Goal: Task Accomplishment & Management: Complete application form

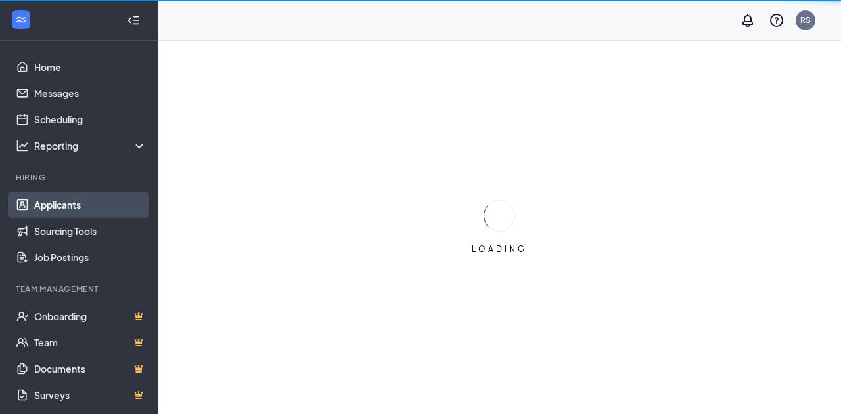
click at [77, 203] on link "Applicants" at bounding box center [90, 205] width 112 height 26
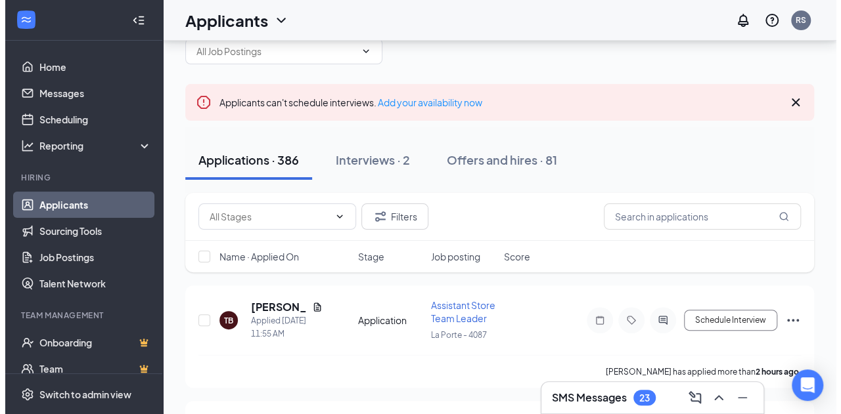
scroll to position [66, 0]
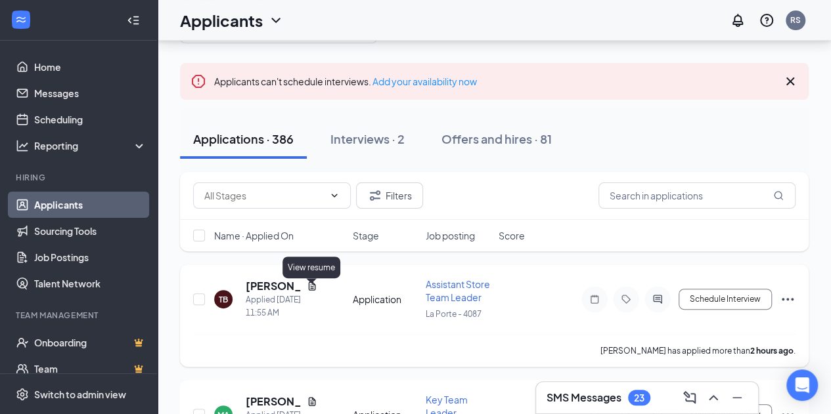
click at [307, 288] on icon "Document" at bounding box center [312, 286] width 11 height 11
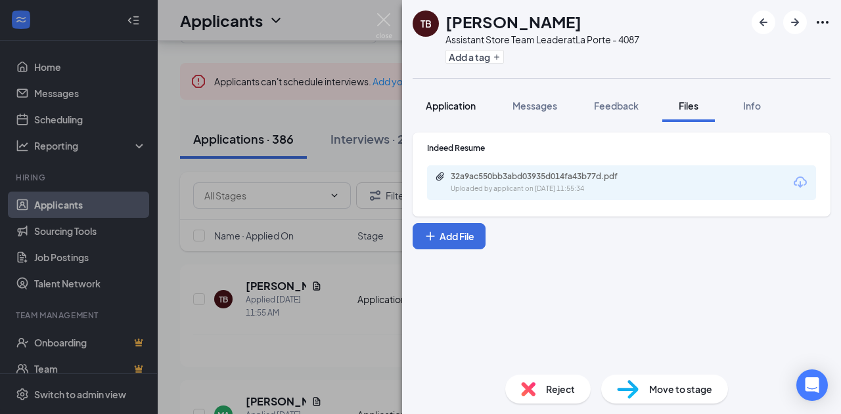
click at [443, 108] on span "Application" at bounding box center [451, 106] width 50 height 12
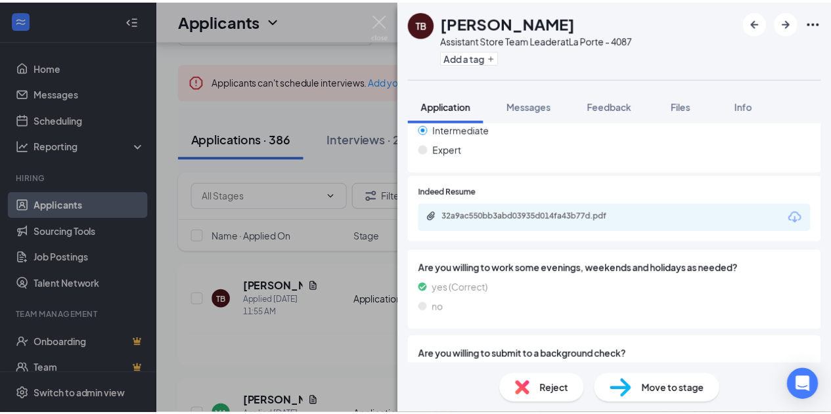
scroll to position [394, 0]
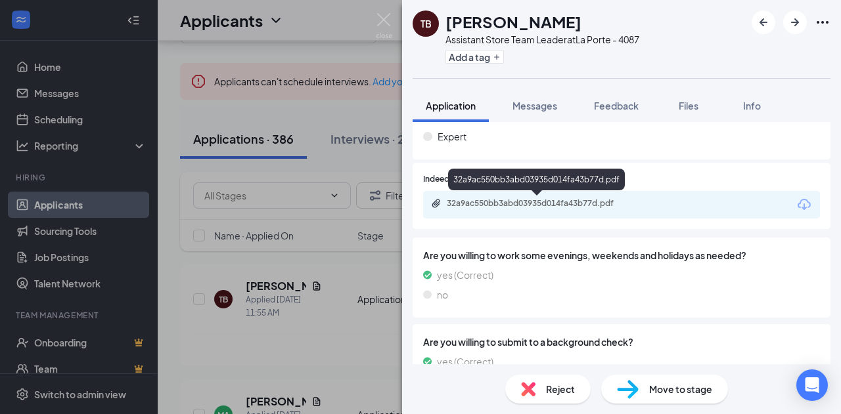
click at [542, 204] on div "32a9ac550bb3abd03935d014fa43b77d.pdf" at bounding box center [539, 203] width 184 height 11
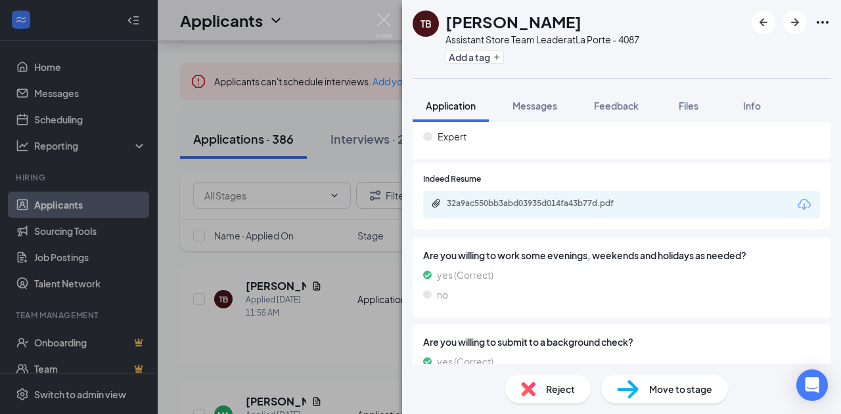
click at [298, 185] on div "TB [PERSON_NAME] Assistant Store Team Leader at [GEOGRAPHIC_DATA] - 4087 Add a …" at bounding box center [420, 207] width 841 height 414
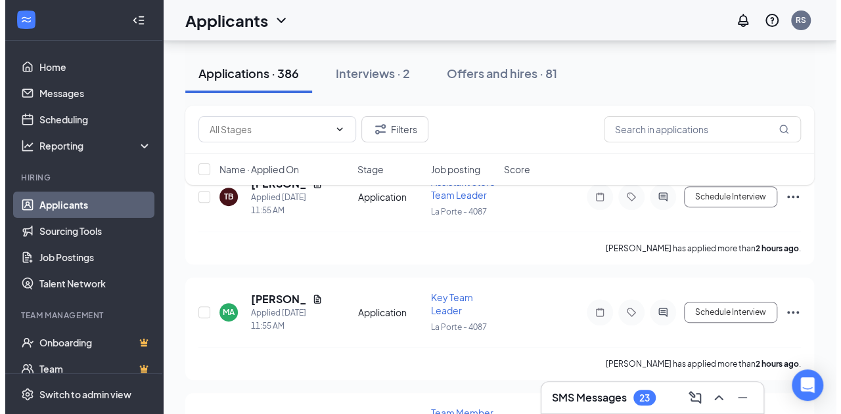
scroll to position [197, 0]
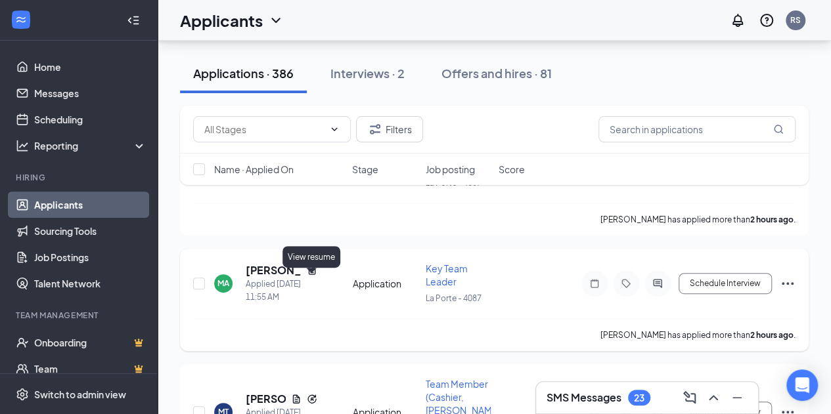
click at [313, 276] on icon "Document" at bounding box center [312, 270] width 11 height 11
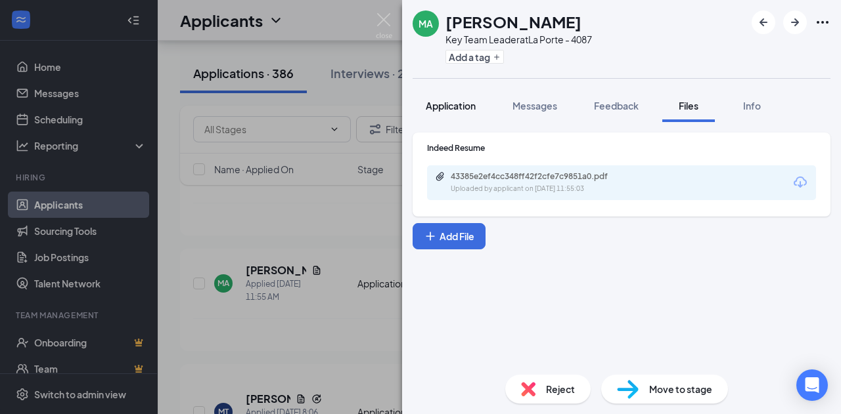
click at [451, 105] on span "Application" at bounding box center [451, 106] width 50 height 12
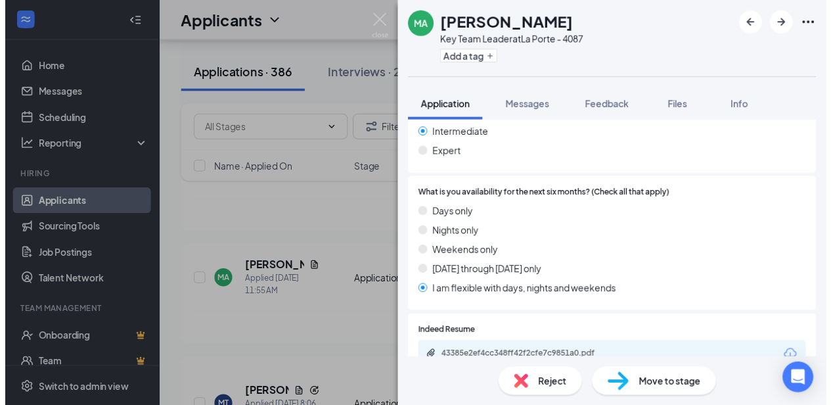
scroll to position [460, 0]
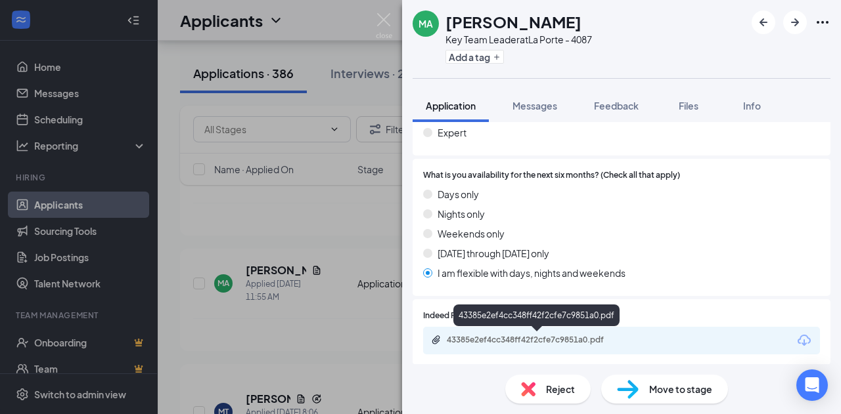
click at [553, 342] on div "43385e2ef4cc348ff42f2cfe7c9851a0.pdf" at bounding box center [539, 340] width 184 height 11
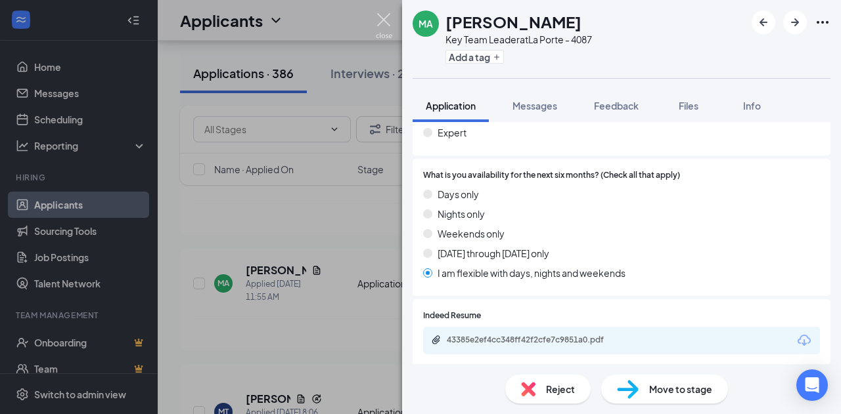
click at [389, 20] on img at bounding box center [384, 26] width 16 height 26
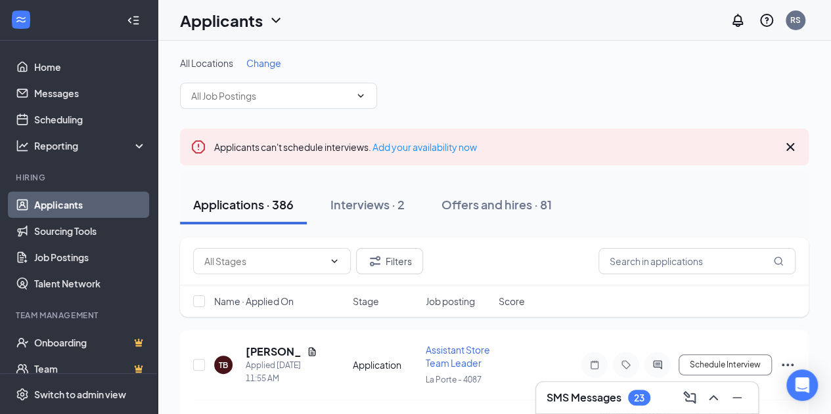
click at [619, 401] on h3 "SMS Messages" at bounding box center [583, 398] width 75 height 14
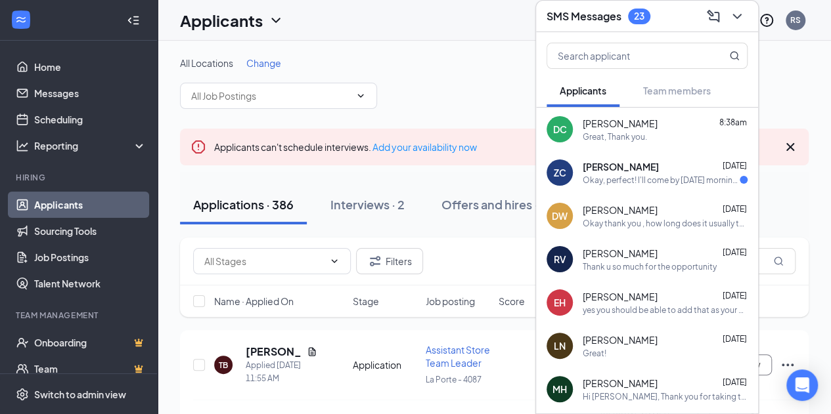
click at [612, 164] on span "[PERSON_NAME]" at bounding box center [621, 166] width 76 height 13
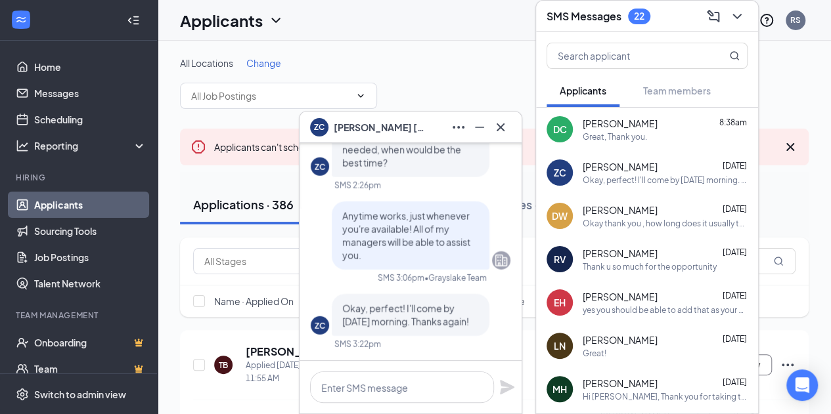
click at [632, 118] on span "[PERSON_NAME]" at bounding box center [620, 123] width 75 height 13
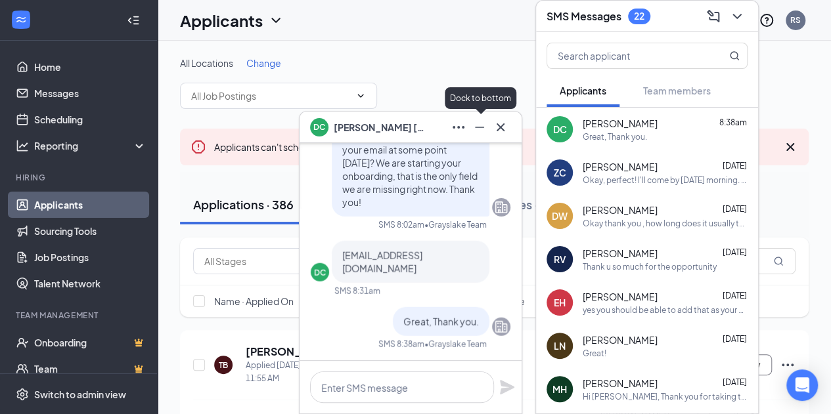
click at [485, 124] on icon "Minimize" at bounding box center [480, 128] width 16 height 16
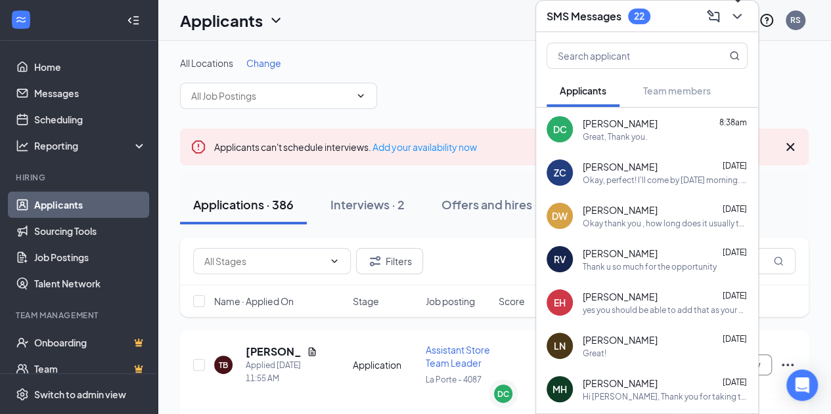
click at [730, 18] on icon "ChevronDown" at bounding box center [737, 17] width 16 height 16
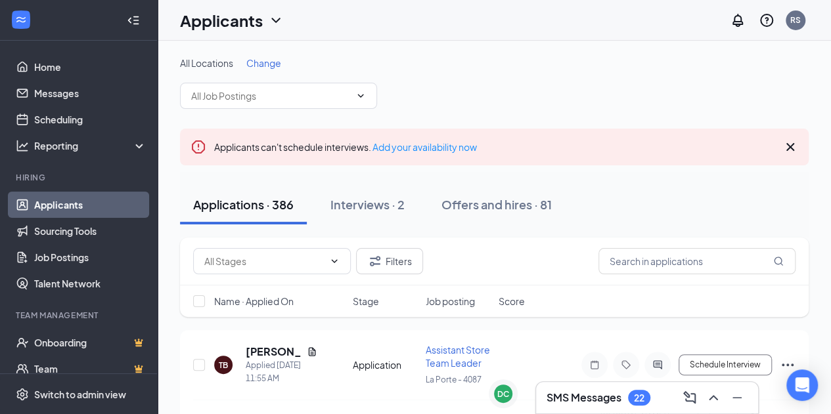
click at [627, 405] on div "SMS Messages 22" at bounding box center [598, 398] width 104 height 16
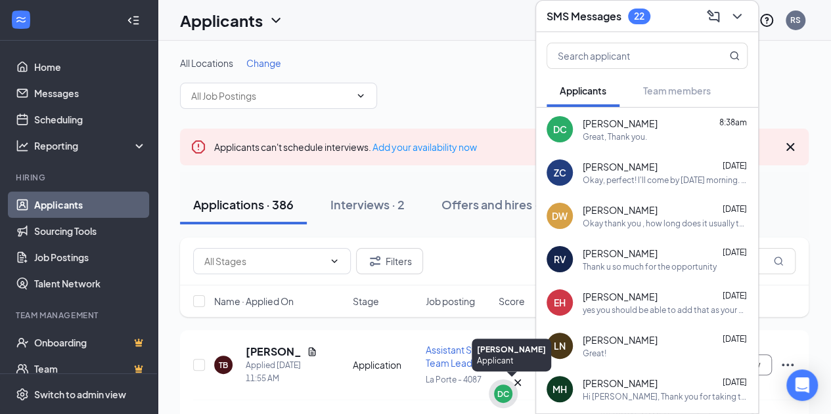
click at [504, 400] on div "DC" at bounding box center [503, 394] width 18 height 18
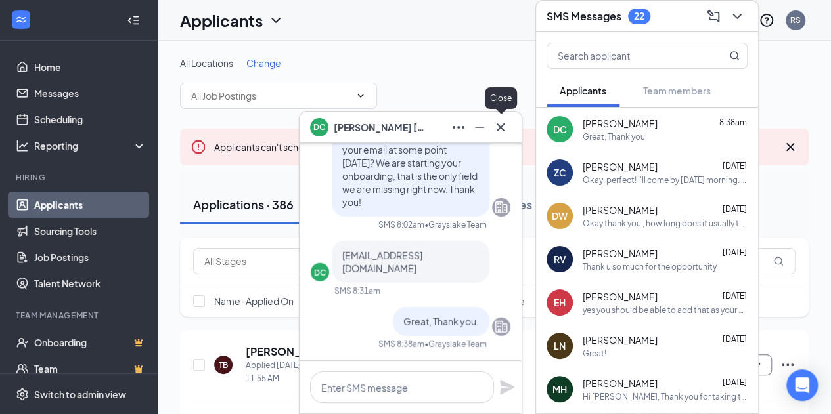
click at [503, 133] on icon "Cross" at bounding box center [501, 128] width 16 height 16
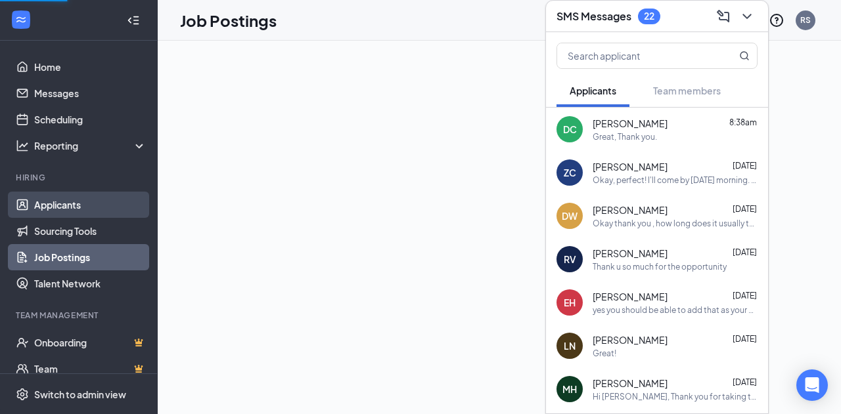
click at [60, 206] on link "Applicants" at bounding box center [90, 205] width 112 height 26
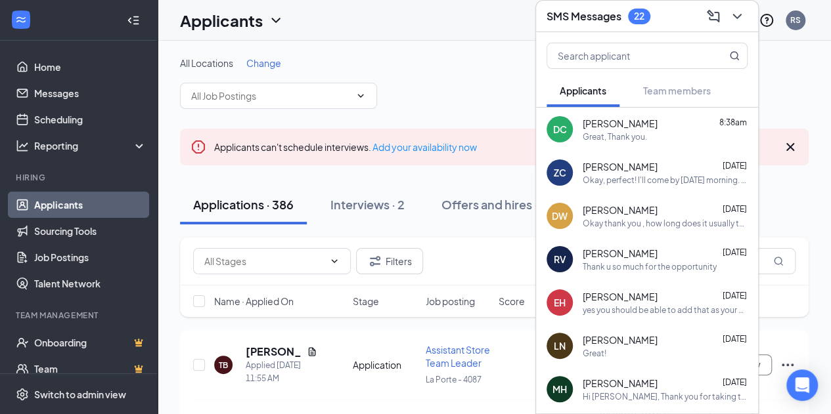
click at [747, 13] on button at bounding box center [736, 16] width 21 height 21
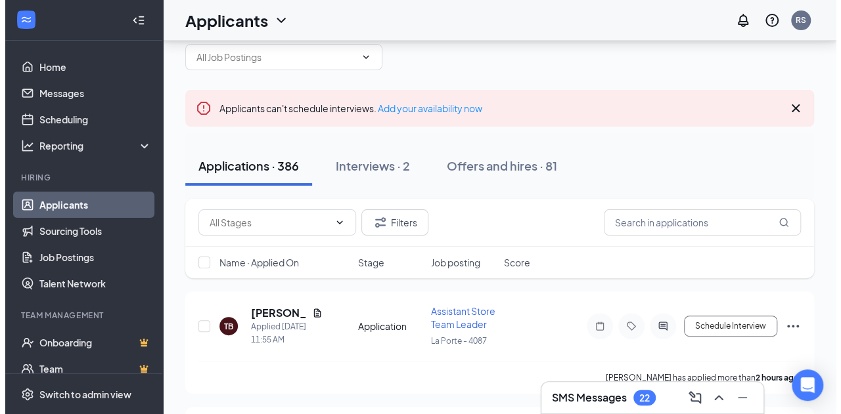
scroll to position [66, 0]
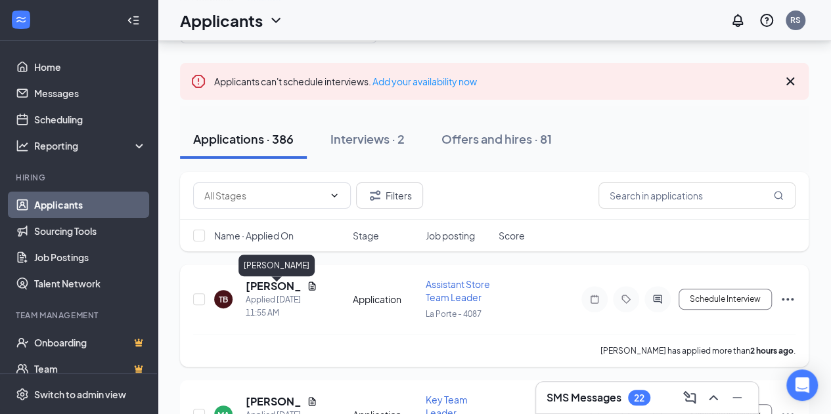
click at [271, 288] on h5 "[PERSON_NAME]" at bounding box center [274, 286] width 56 height 14
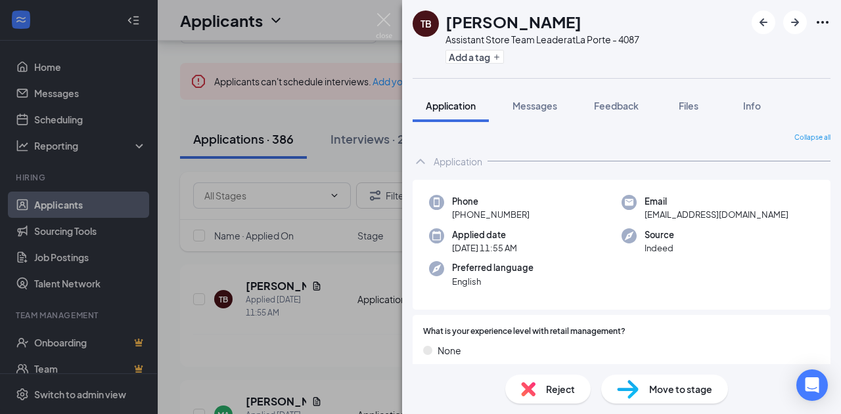
click at [260, 332] on div "TB [PERSON_NAME] Assistant Store Team Leader at [GEOGRAPHIC_DATA] - 4087 Add a …" at bounding box center [420, 207] width 841 height 414
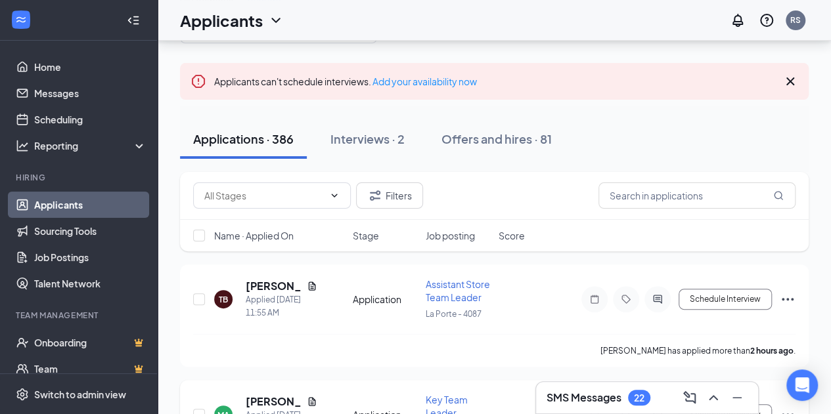
click at [311, 407] on icon "Document" at bounding box center [312, 402] width 11 height 11
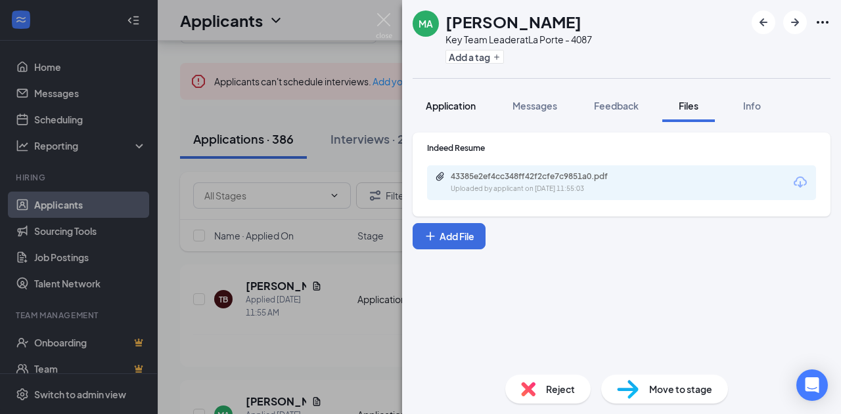
click at [443, 103] on span "Application" at bounding box center [451, 106] width 50 height 12
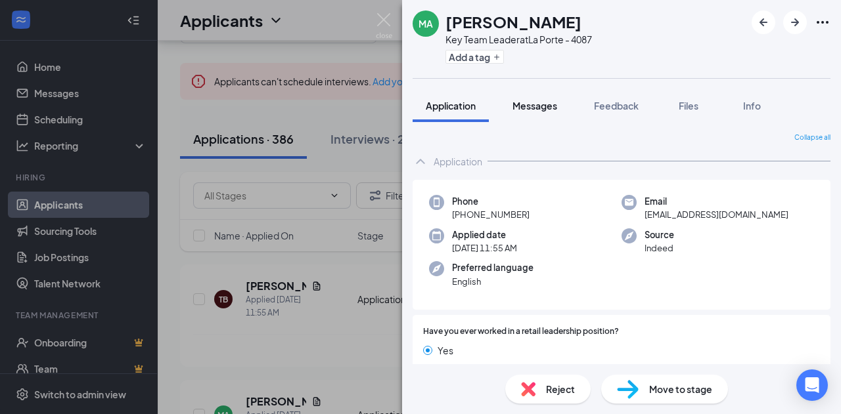
click at [517, 106] on span "Messages" at bounding box center [534, 106] width 45 height 12
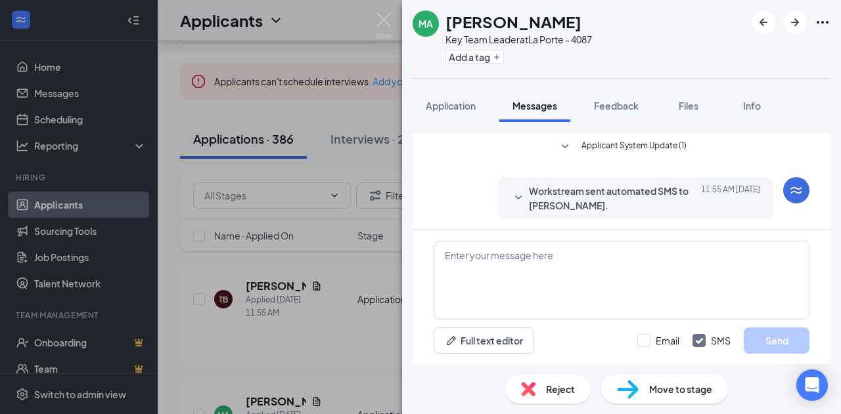
scroll to position [1, 0]
click at [462, 102] on span "Application" at bounding box center [451, 106] width 50 height 12
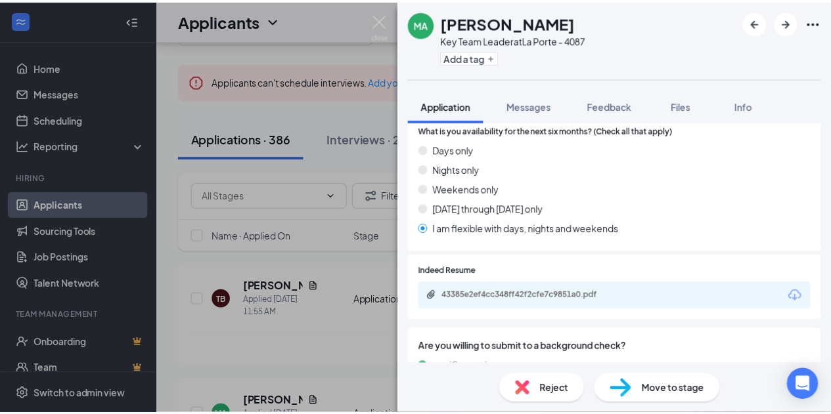
scroll to position [525, 0]
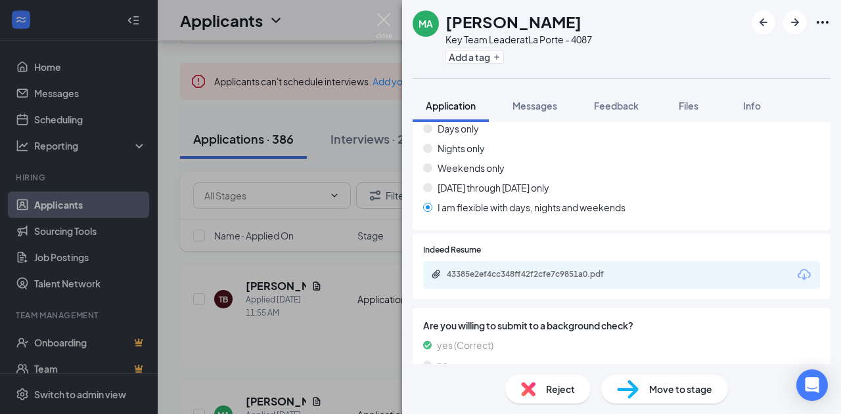
click at [525, 269] on div "43385e2ef4cc348ff42f2cfe7c9851a0.pdf" at bounding box center [539, 274] width 184 height 11
click at [378, 16] on img at bounding box center [384, 26] width 16 height 26
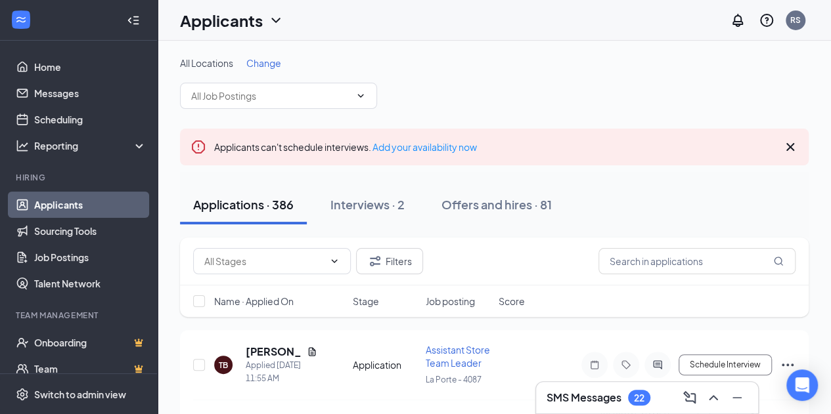
click at [122, 206] on link "Applicants" at bounding box center [90, 205] width 112 height 26
click at [790, 144] on icon "Cross" at bounding box center [790, 147] width 16 height 16
